Goal: Transaction & Acquisition: Purchase product/service

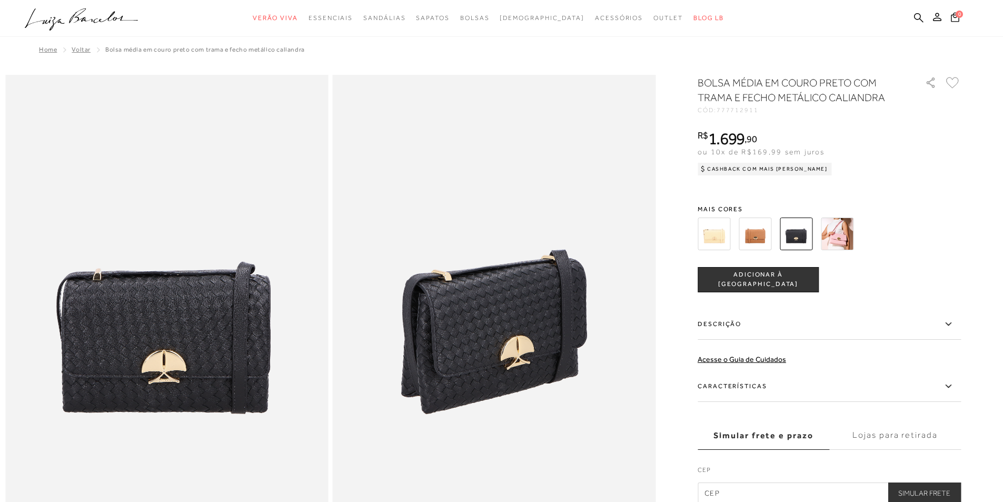
click at [912, 18] on ul ".a{fill-rule:evenodd;} Verão Viva Em alta Favoritos das Influenciadoras Apostas…" at bounding box center [494, 17] width 938 height 19
click at [914, 17] on icon at bounding box center [918, 17] width 9 height 9
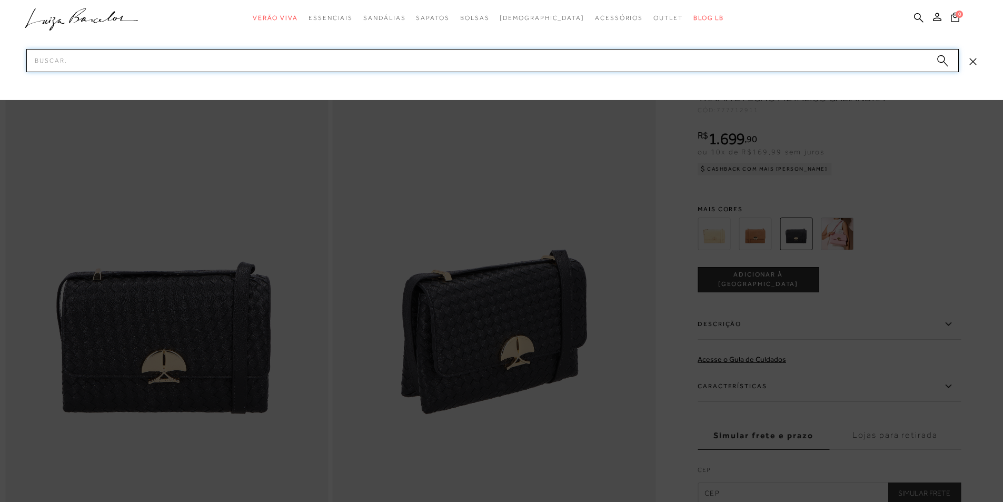
click at [697, 64] on input "Pesquisar" at bounding box center [492, 60] width 932 height 23
paste input "77771282_2"
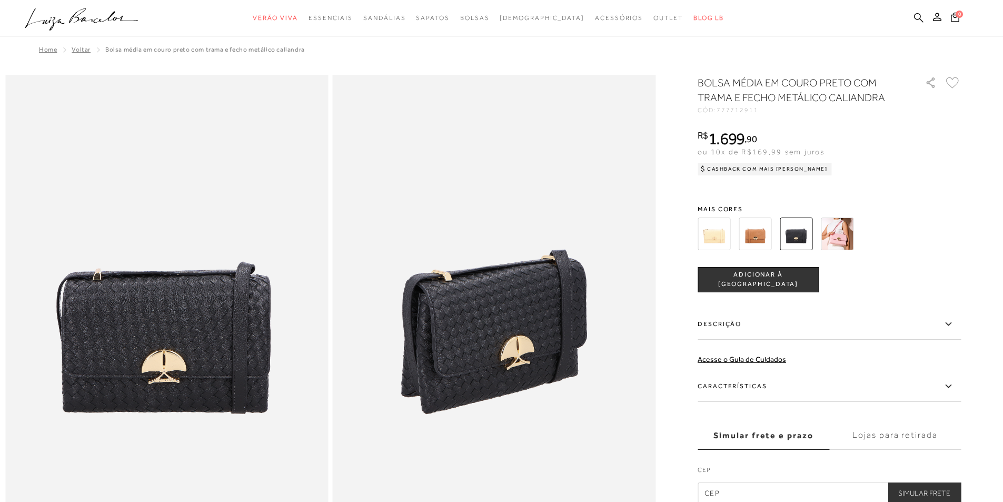
click at [915, 20] on icon at bounding box center [918, 18] width 9 height 10
drag, startPoint x: 909, startPoint y: 19, endPoint x: 919, endPoint y: 21, distance: 10.1
click at [908, 20] on ul ".a{fill-rule:evenodd;} Verão Viva Em alta Favoritos das Influenciadoras Apostas…" at bounding box center [494, 17] width 938 height 19
click at [918, 21] on icon at bounding box center [918, 18] width 9 height 10
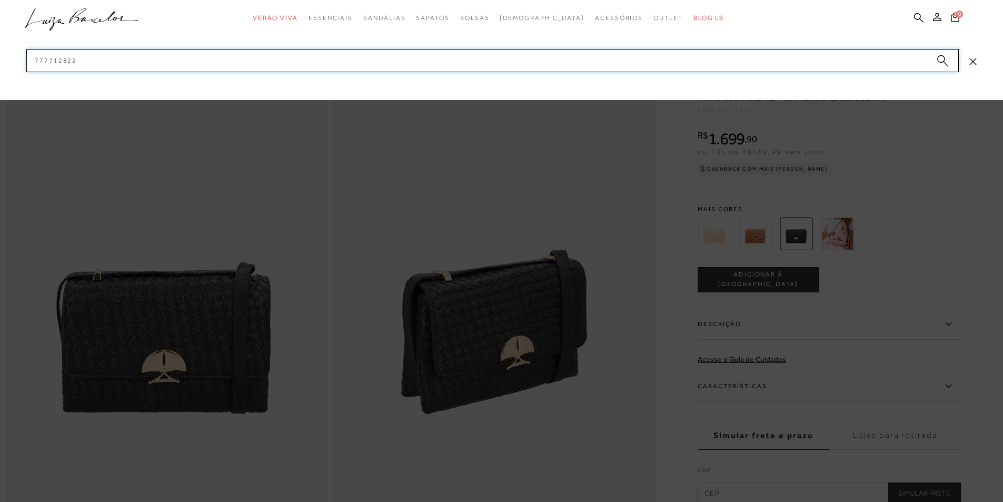
click at [855, 66] on input "777712822" at bounding box center [492, 60] width 932 height 23
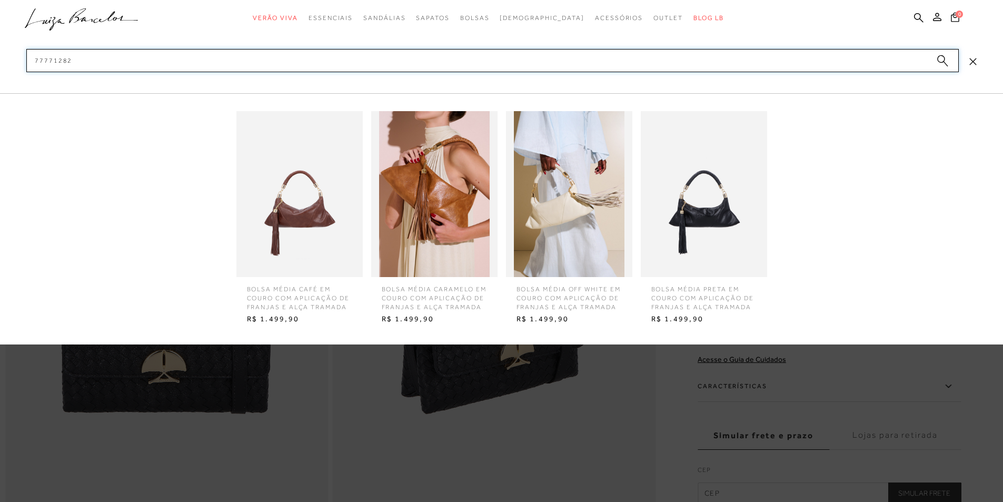
type input "777712822"
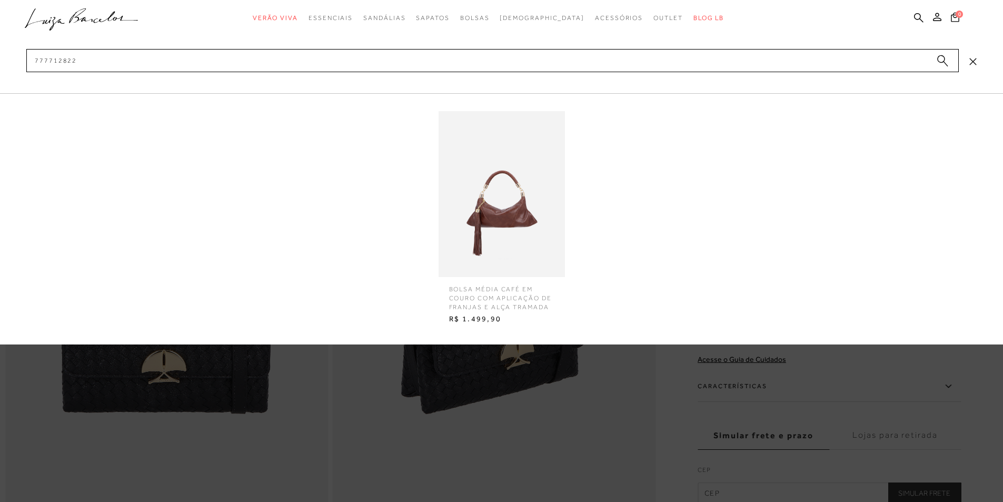
click at [501, 192] on img at bounding box center [502, 194] width 126 height 166
